Goal: Find contact information: Find contact information

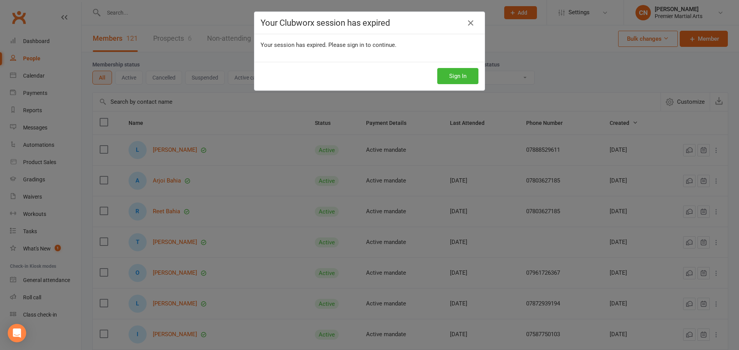
select select "100"
click at [445, 85] on div "Sign In" at bounding box center [369, 76] width 230 height 28
click at [447, 77] on button "Sign In" at bounding box center [457, 76] width 41 height 16
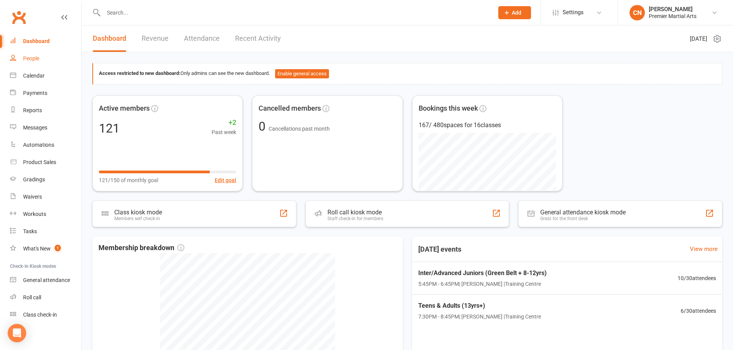
click at [42, 56] on link "People" at bounding box center [45, 58] width 71 height 17
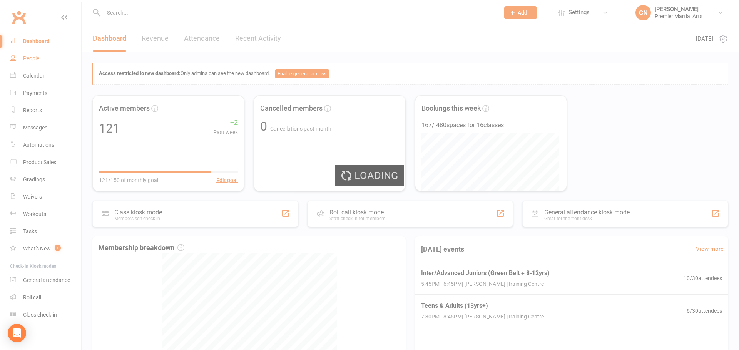
select select "100"
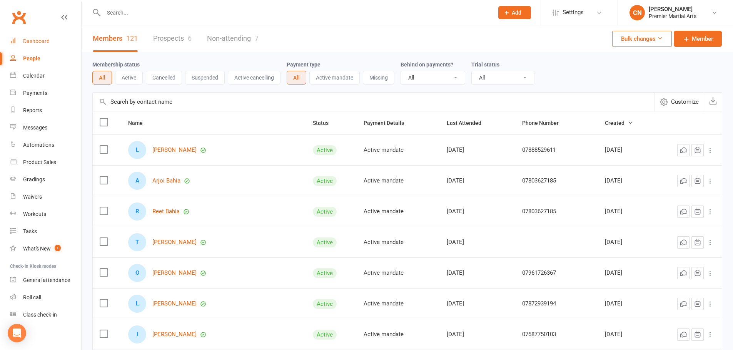
click at [40, 42] on div "Dashboard" at bounding box center [36, 41] width 27 height 6
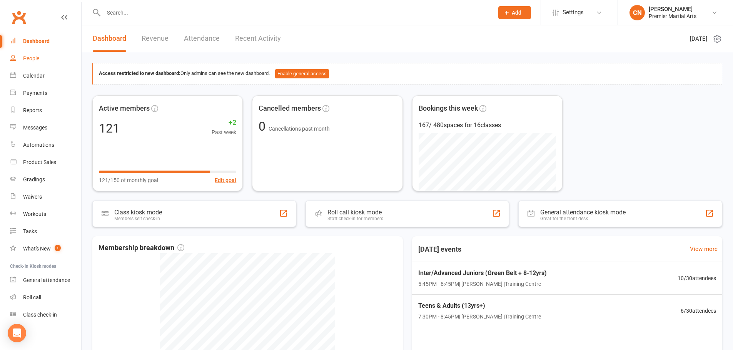
click at [36, 53] on link "People" at bounding box center [45, 58] width 71 height 17
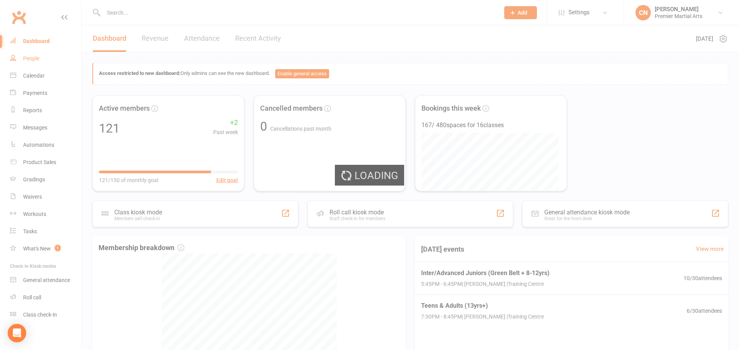
select select "100"
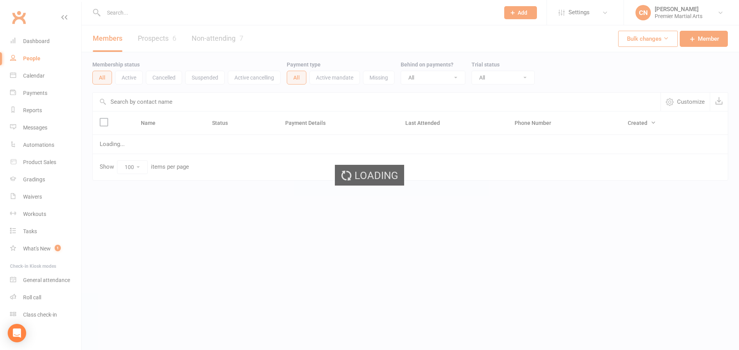
click at [161, 38] on link "Prospects 6" at bounding box center [157, 38] width 38 height 27
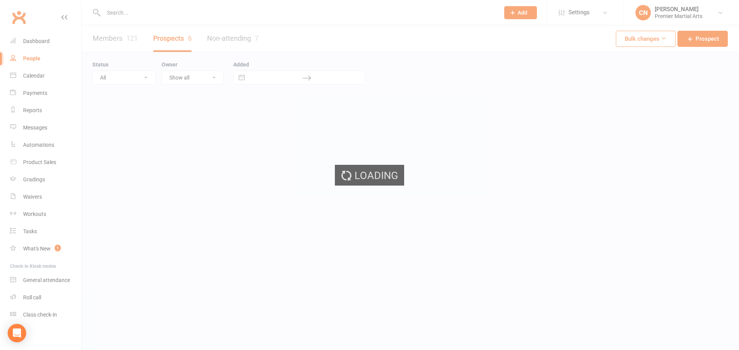
select select "100"
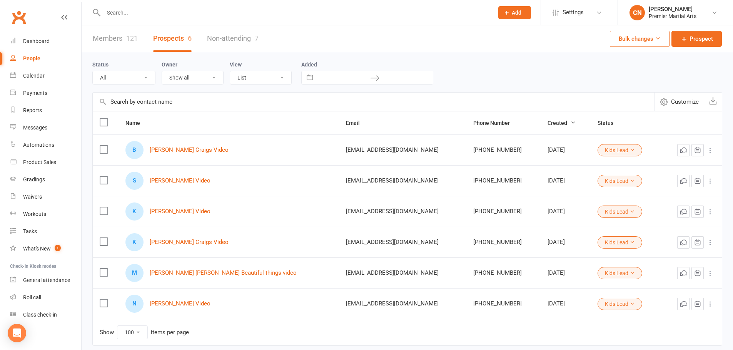
click at [209, 155] on div "B [PERSON_NAME] [PERSON_NAME] Video" at bounding box center [228, 150] width 207 height 18
click at [210, 152] on link "[PERSON_NAME] Craigs Video" at bounding box center [189, 150] width 79 height 7
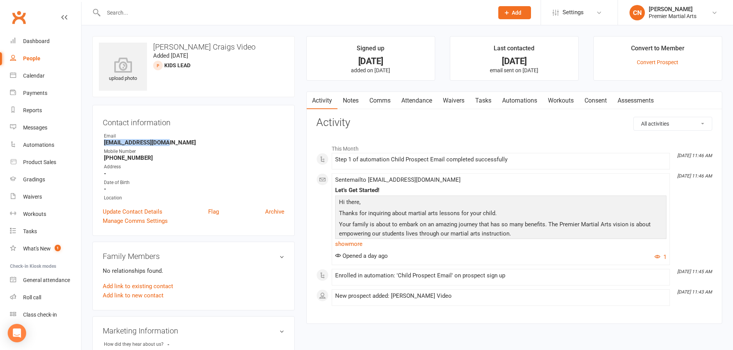
drag, startPoint x: 105, startPoint y: 142, endPoint x: 164, endPoint y: 142, distance: 58.9
click at [164, 142] on strong "[EMAIL_ADDRESS][DOMAIN_NAME]" at bounding box center [194, 142] width 180 height 7
copy strong "[EMAIL_ADDRESS][DOMAIN_NAME]"
click at [35, 57] on div "People" at bounding box center [31, 58] width 17 height 6
select select "100"
